Goal: Check status: Check status

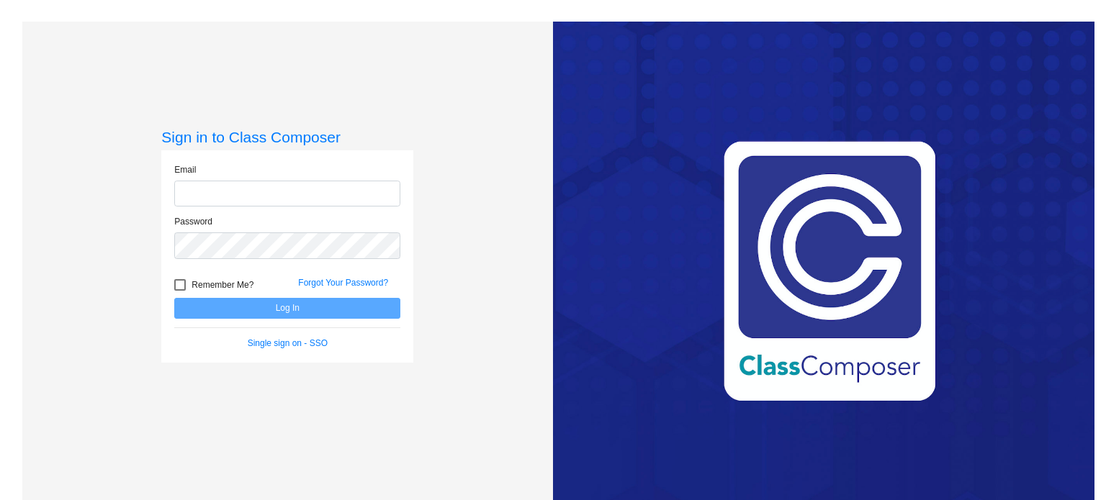
type input "[EMAIL_ADDRESS][DOMAIN_NAME]"
click at [291, 305] on button "Log In" at bounding box center [287, 308] width 226 height 21
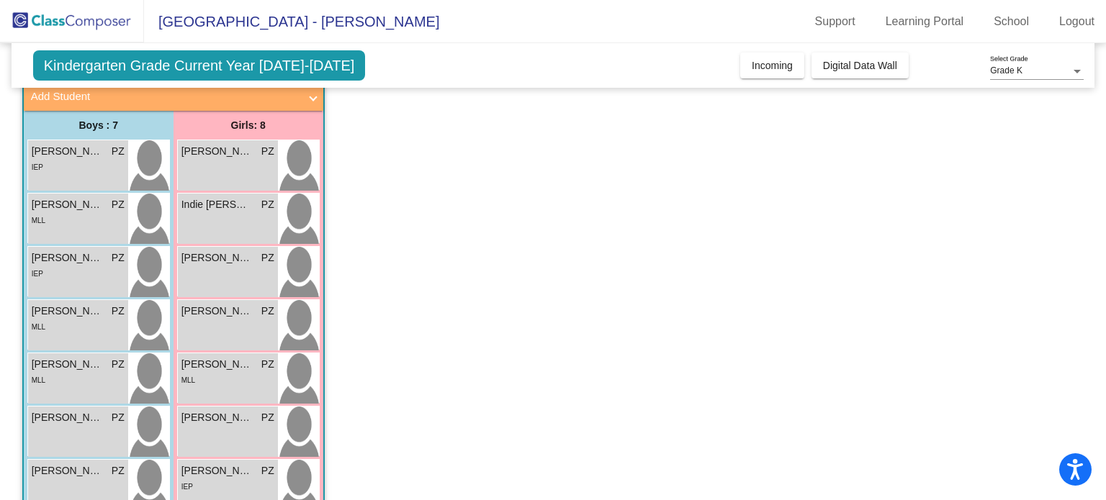
scroll to position [109, 0]
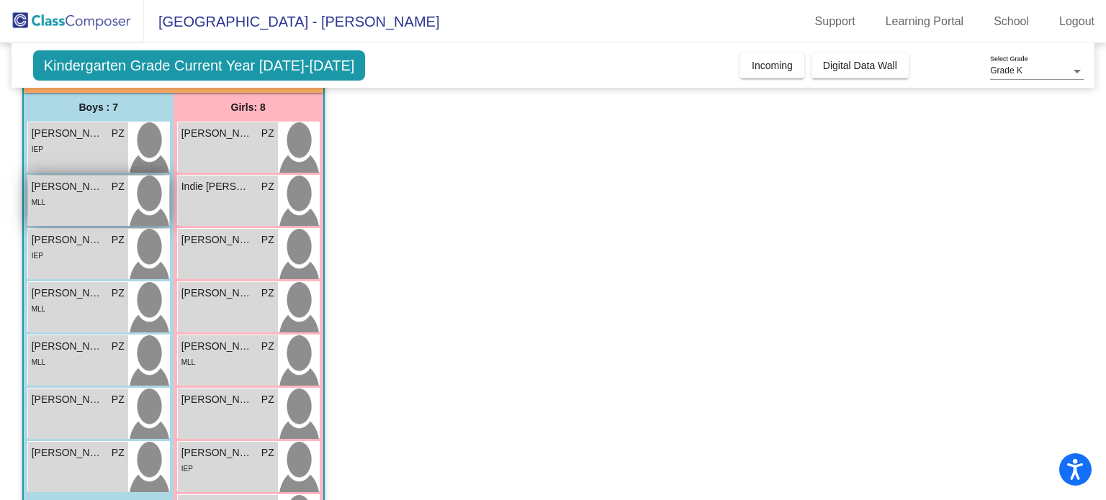
click at [57, 202] on div "MLL" at bounding box center [78, 201] width 93 height 15
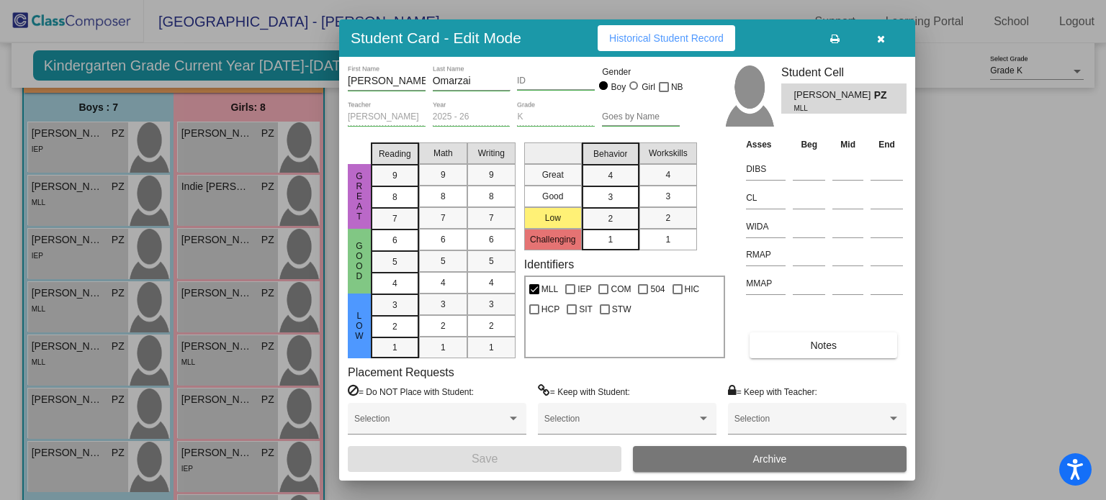
click at [873, 46] on button "button" at bounding box center [881, 38] width 46 height 26
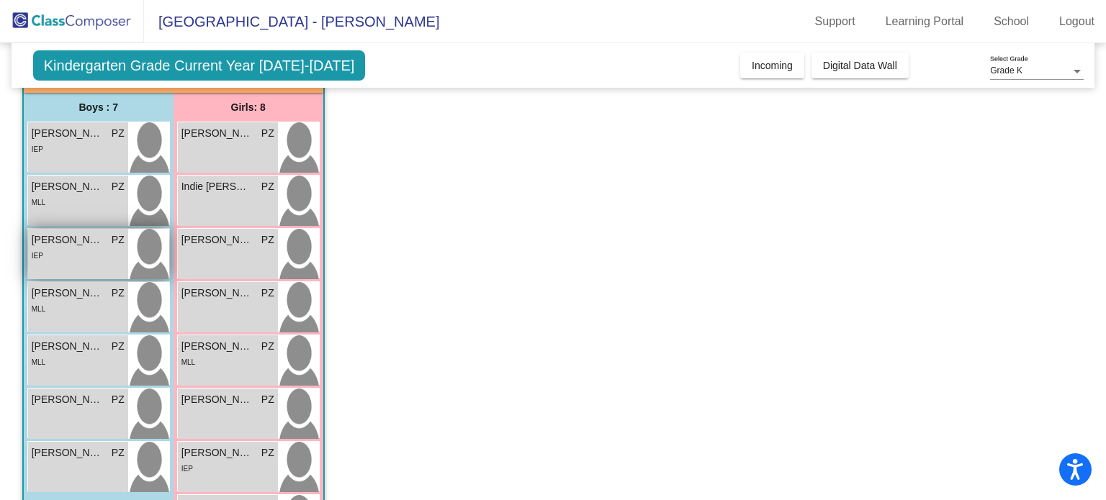
click at [46, 240] on span "[PERSON_NAME]" at bounding box center [68, 240] width 72 height 15
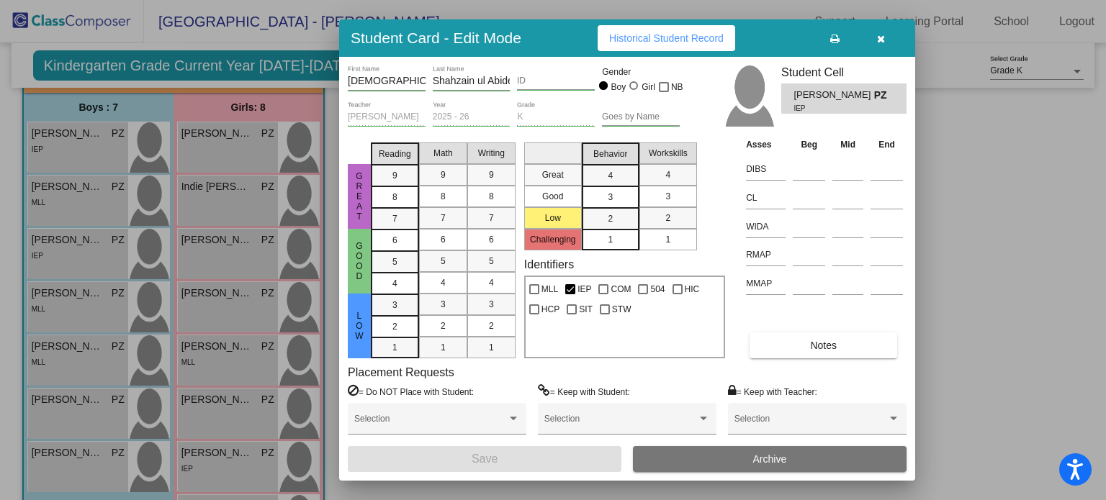
click at [46, 211] on div at bounding box center [553, 250] width 1106 height 500
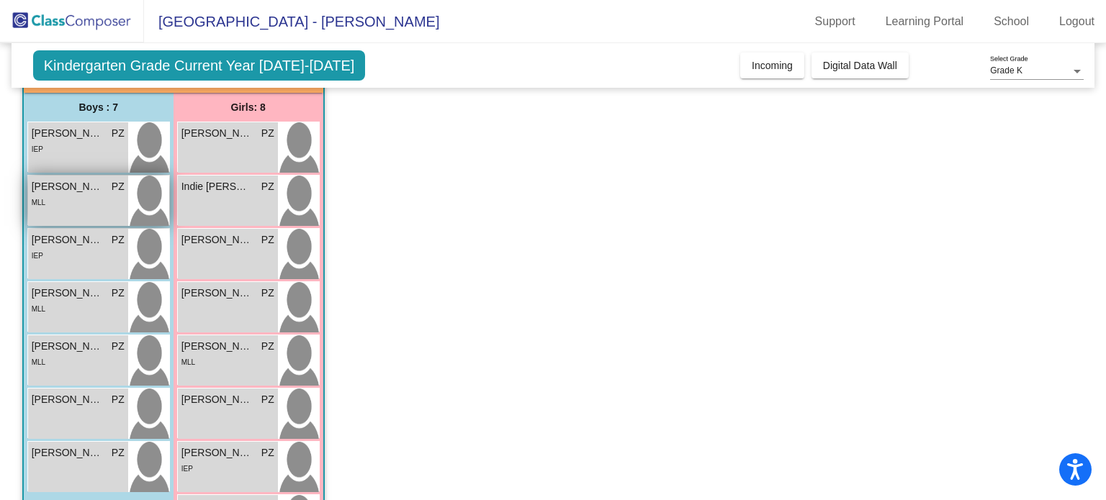
click at [58, 196] on div "MLL" at bounding box center [78, 201] width 93 height 15
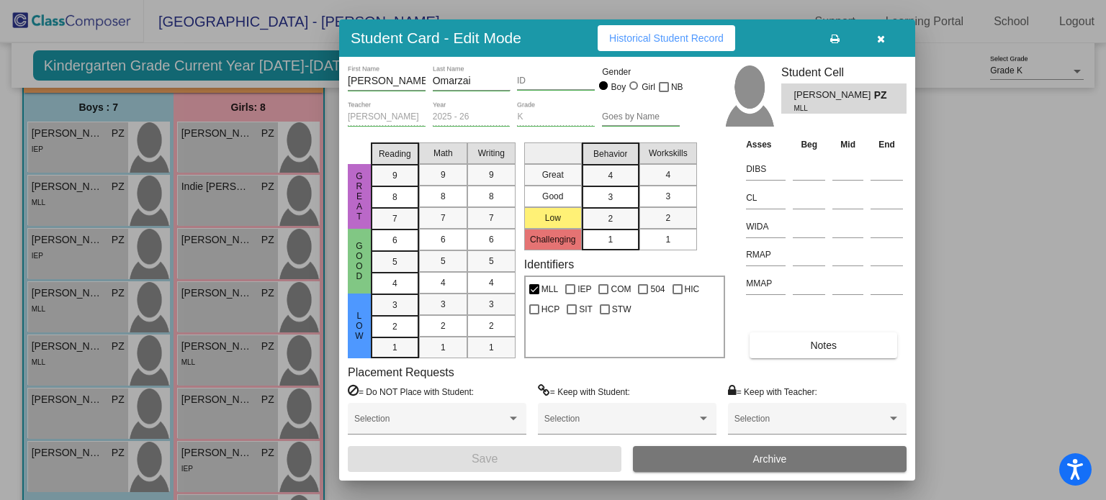
click at [29, 197] on div at bounding box center [553, 250] width 1106 height 500
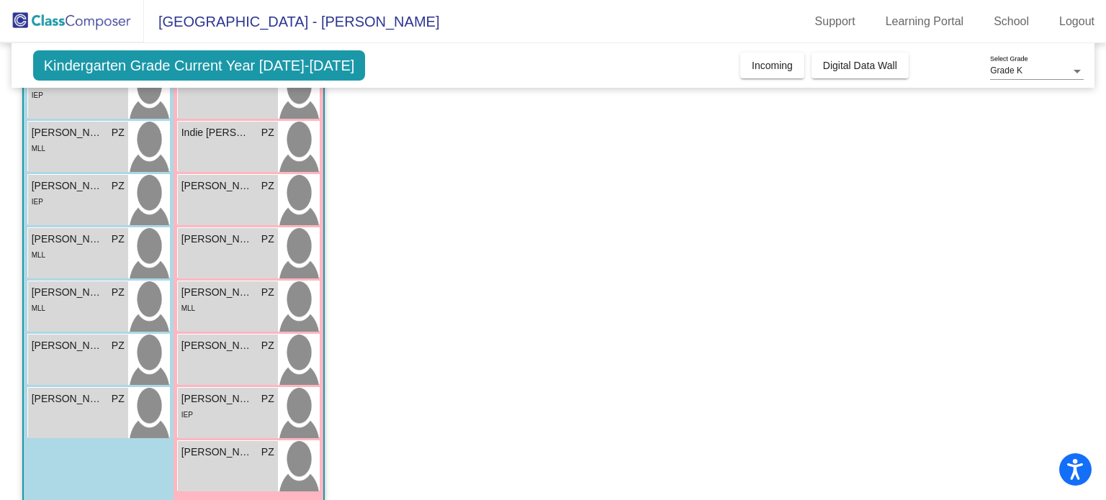
scroll to position [179, 0]
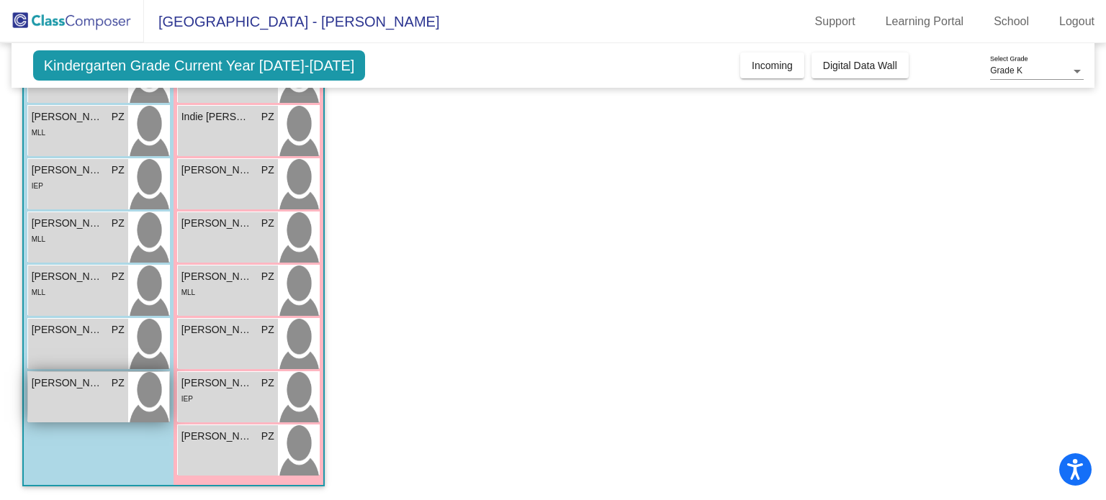
click at [68, 383] on span "[PERSON_NAME]" at bounding box center [68, 383] width 72 height 15
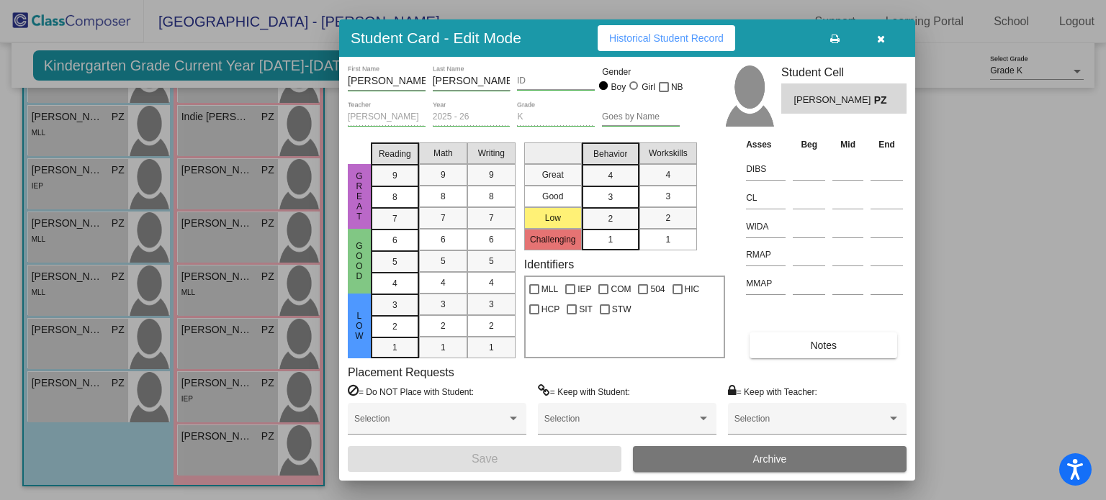
click at [247, 256] on div at bounding box center [553, 250] width 1106 height 500
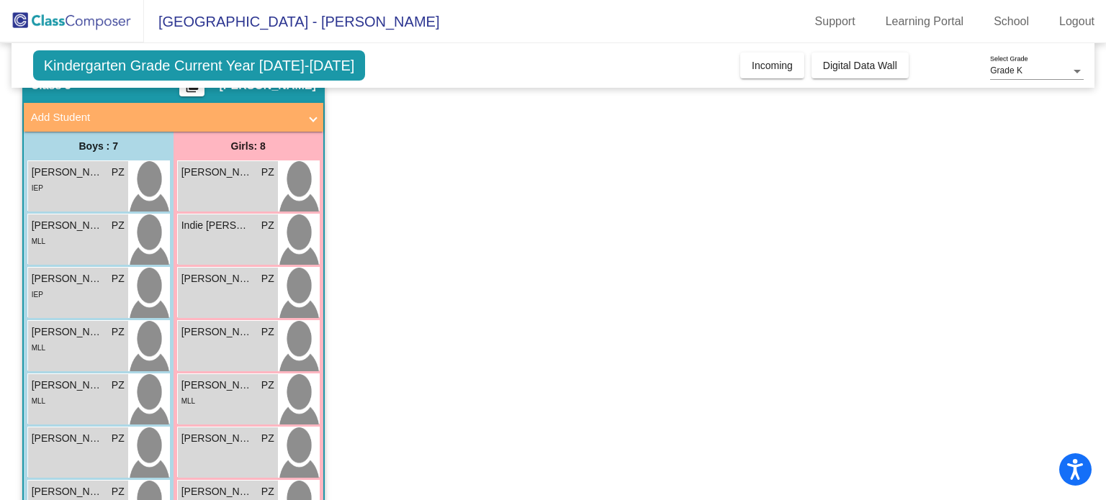
scroll to position [0, 0]
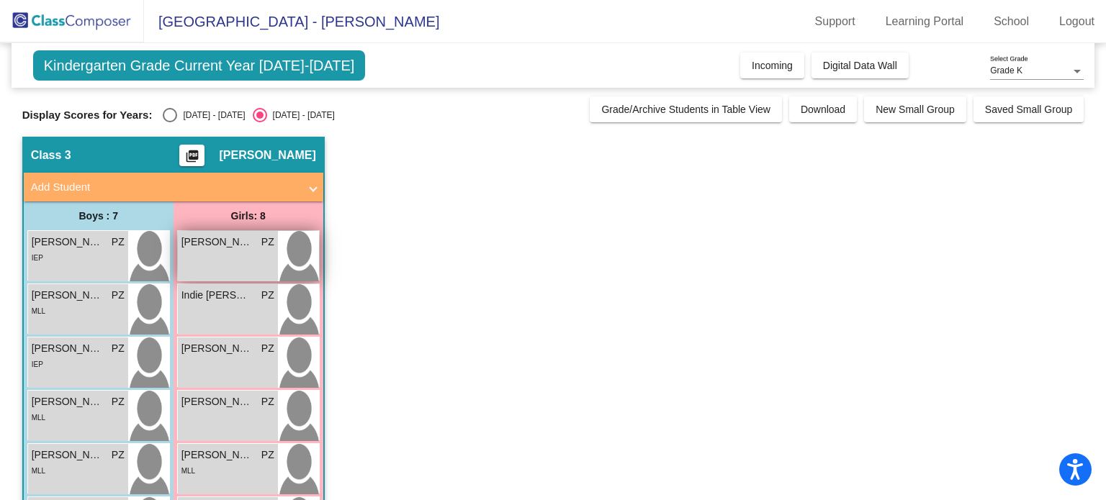
click at [210, 256] on div "[PERSON_NAME] PZ lock do_not_disturb_alt" at bounding box center [228, 256] width 100 height 50
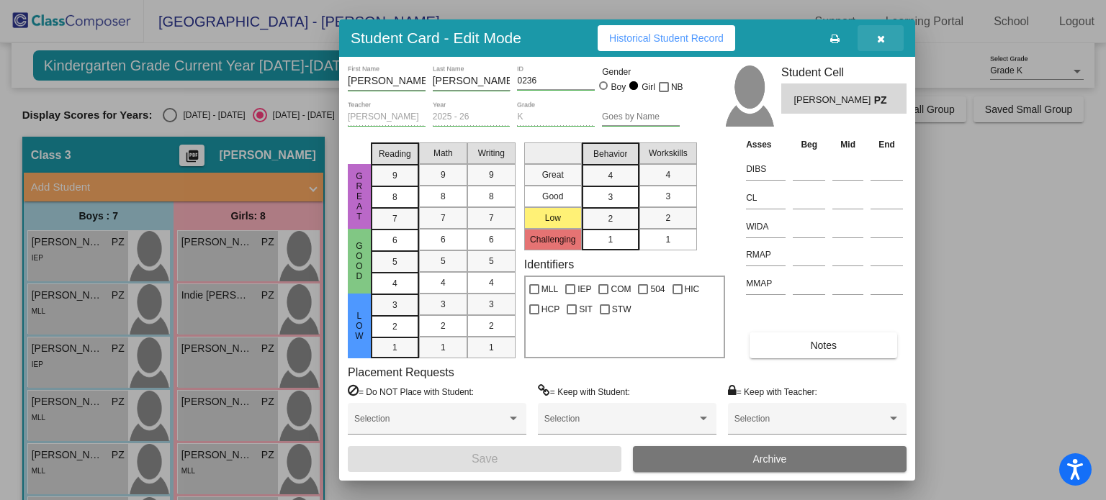
click at [880, 38] on icon "button" at bounding box center [881, 39] width 8 height 10
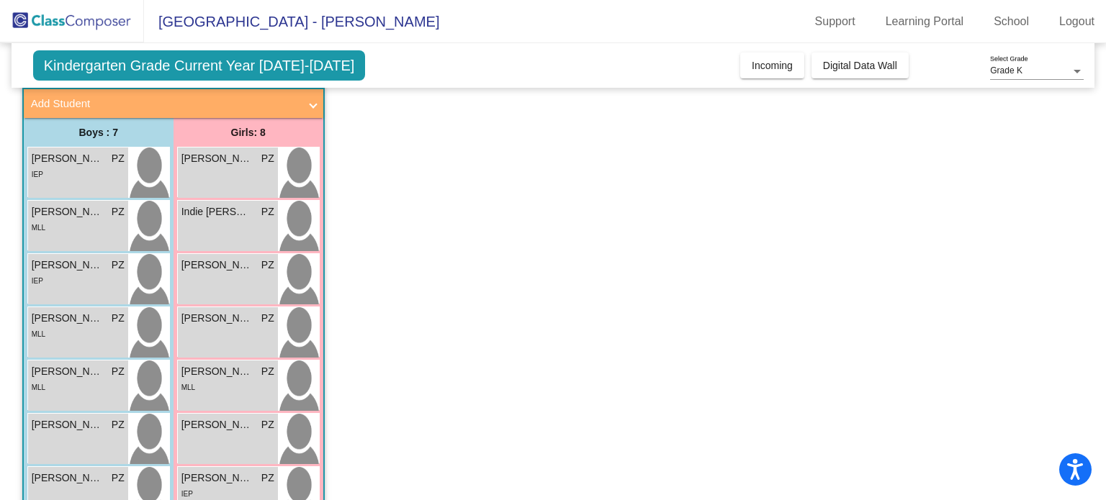
scroll to position [86, 0]
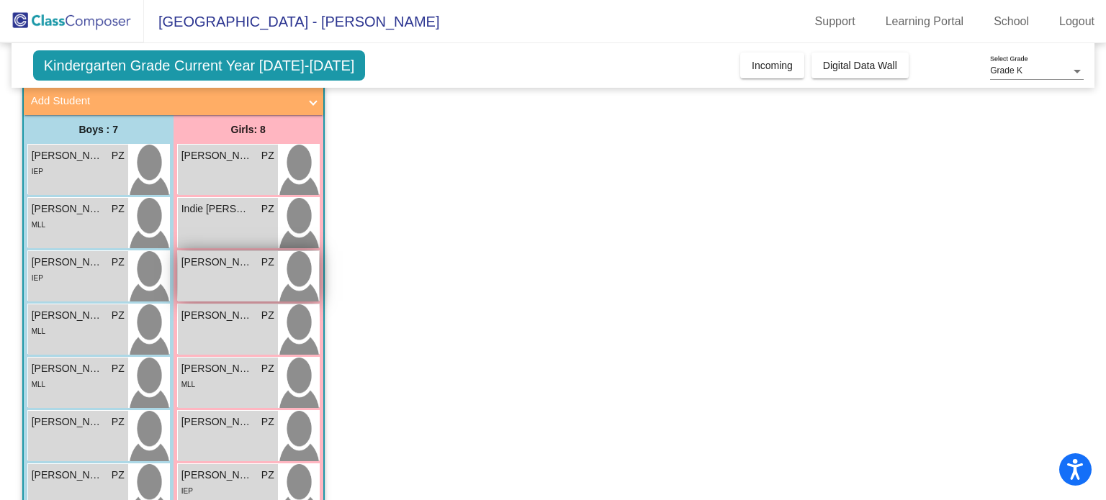
click at [204, 277] on div "[PERSON_NAME] PZ lock do_not_disturb_alt" at bounding box center [228, 276] width 100 height 50
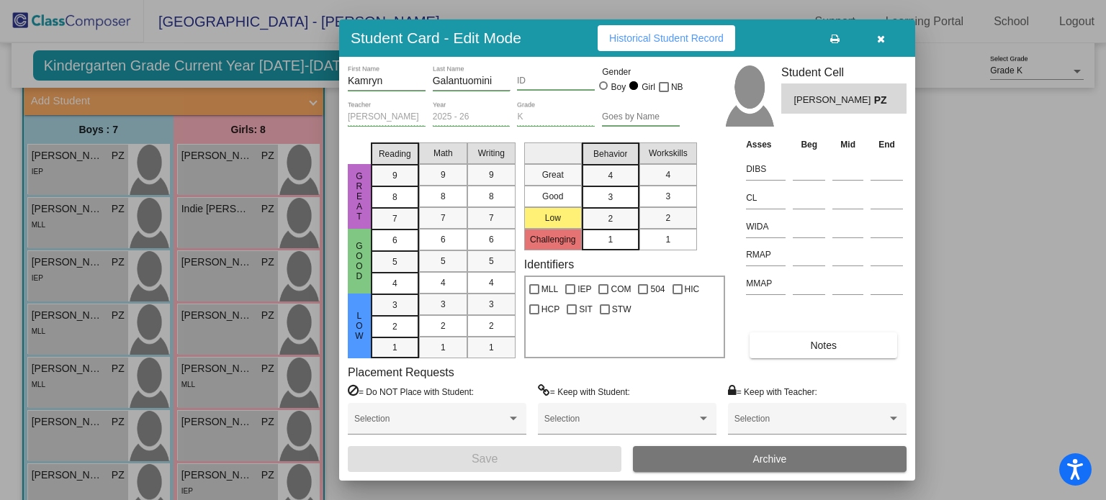
click at [878, 43] on icon "button" at bounding box center [881, 39] width 8 height 10
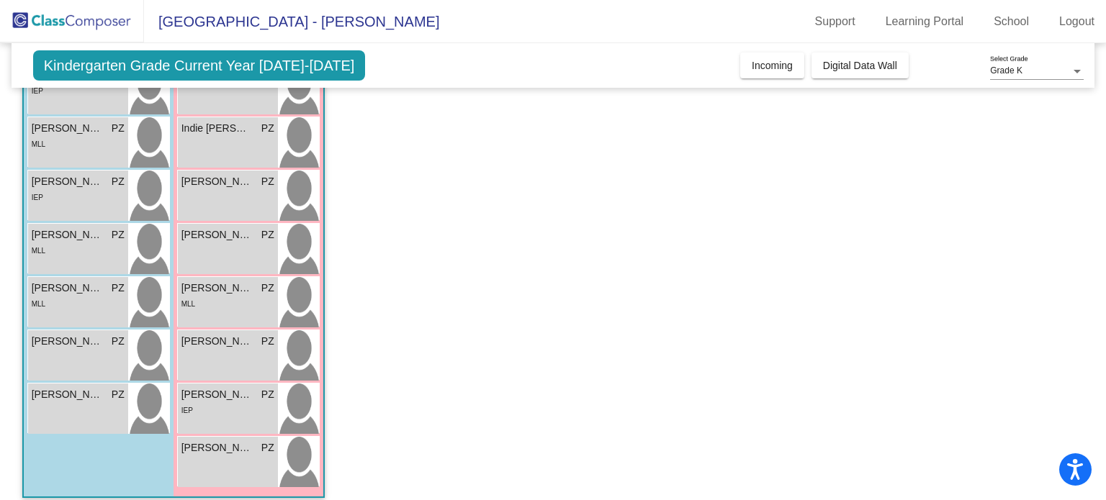
scroll to position [168, 0]
